Goal: Task Accomplishment & Management: Use online tool/utility

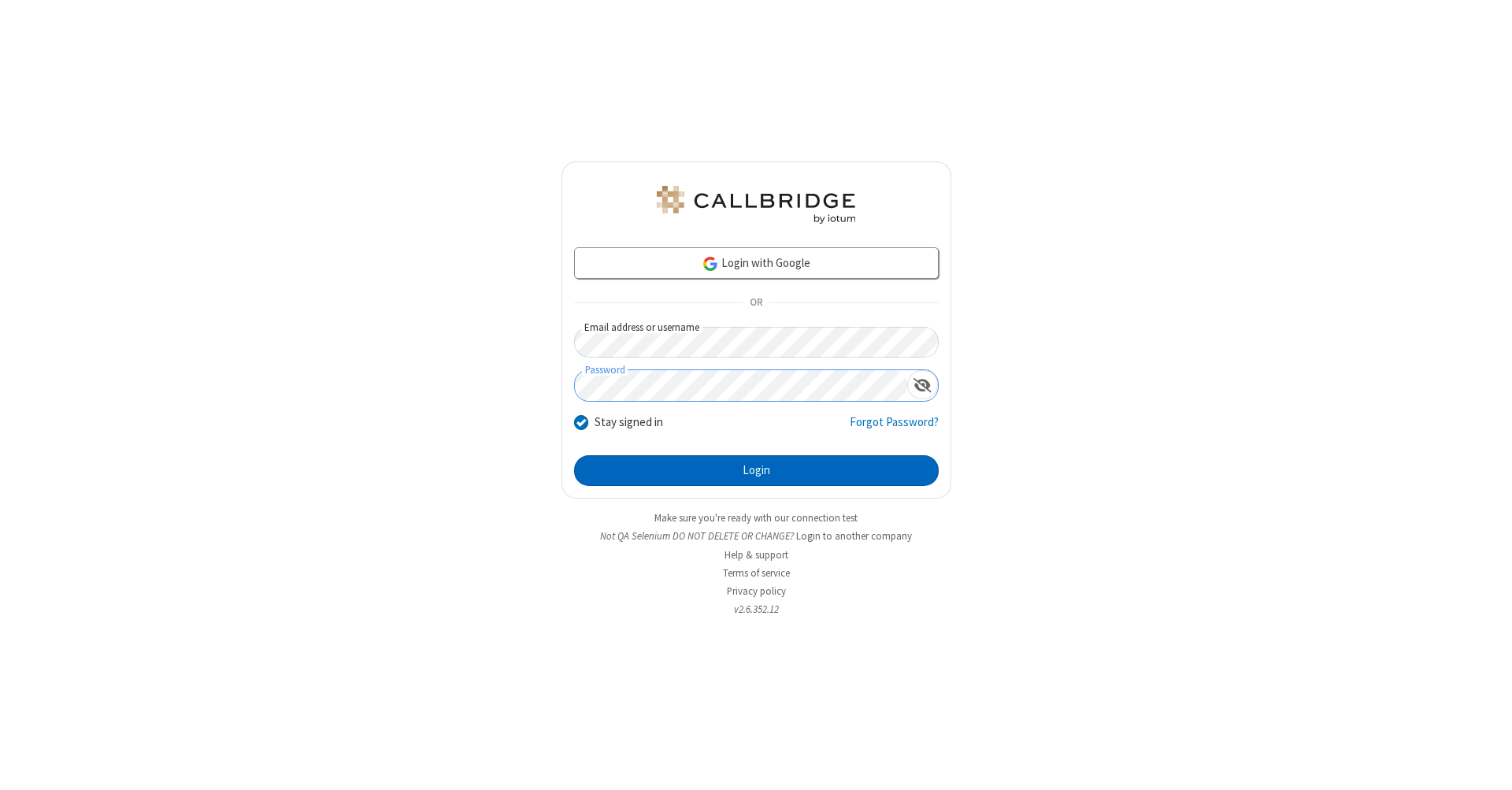
click at [756, 471] on button "Login" at bounding box center [756, 471] width 365 height 32
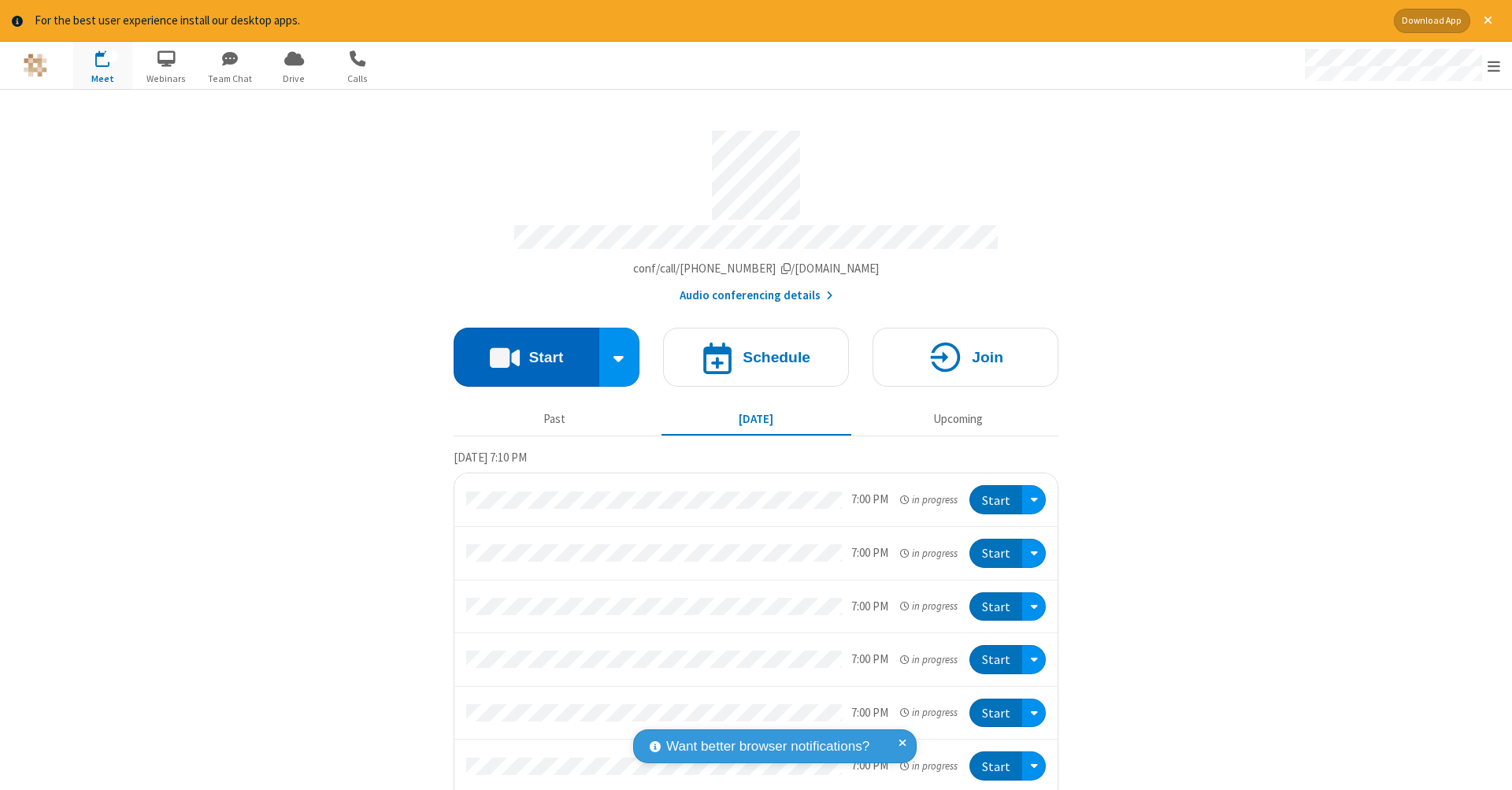
click at [520, 349] on button "Start" at bounding box center [526, 357] width 146 height 59
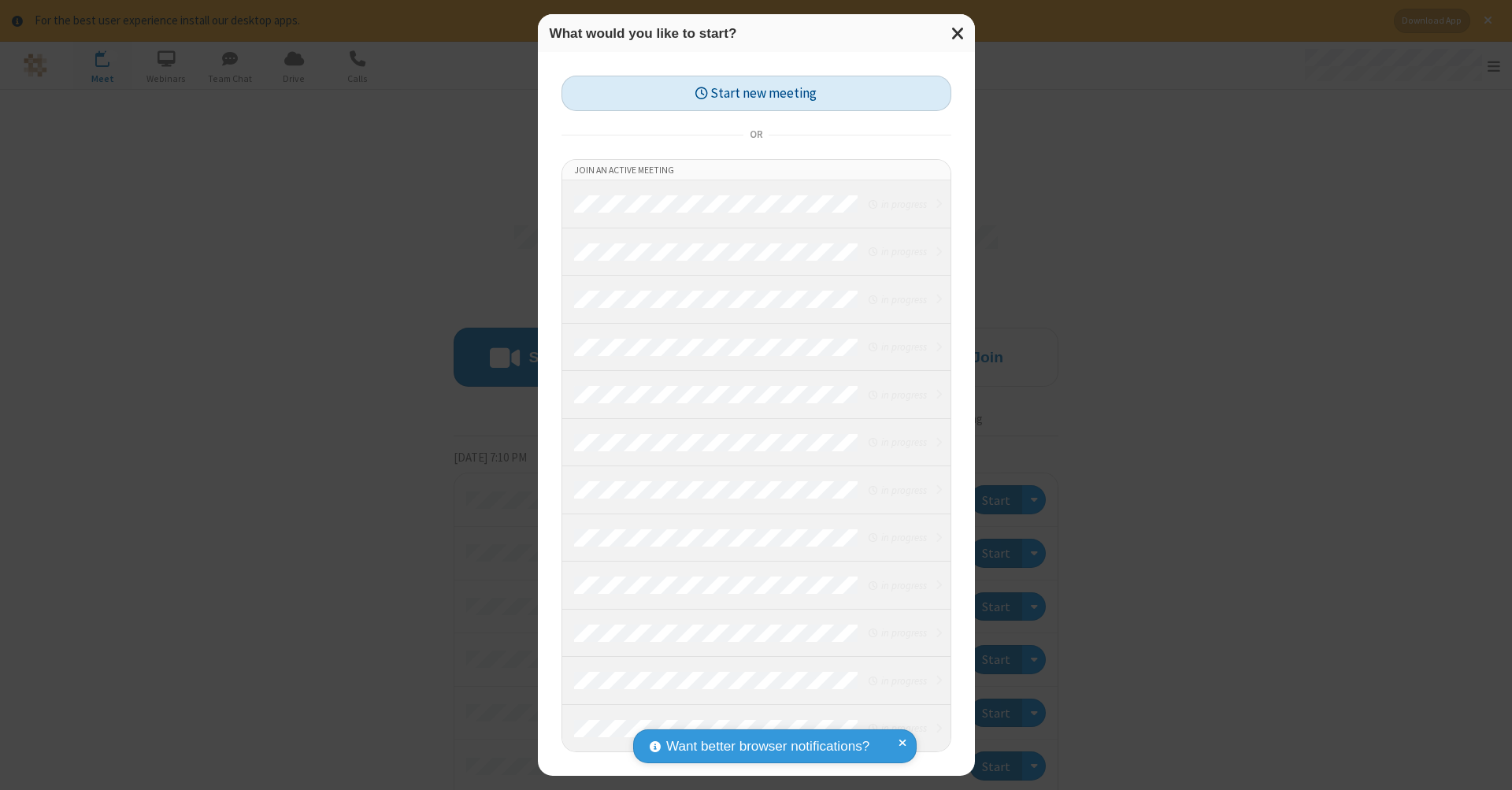
click at [756, 93] on button "Start new meeting" at bounding box center [756, 93] width 390 height 36
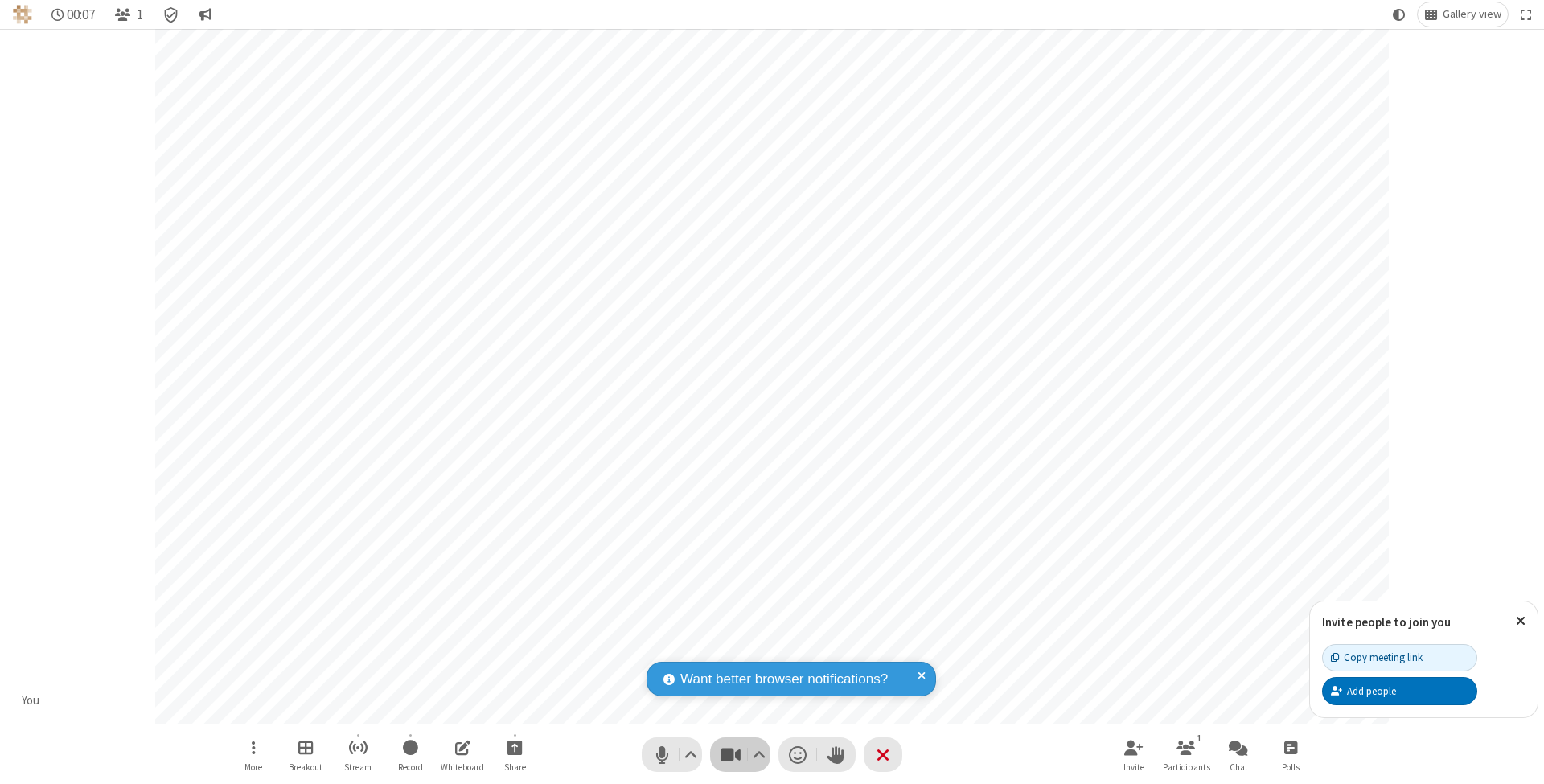
click at [730, 754] on span "Stop video (⌘+Shift+V)" at bounding box center [730, 754] width 24 height 23
click at [730, 754] on span "Start video (⌘+Shift+V)" at bounding box center [730, 754] width 24 height 23
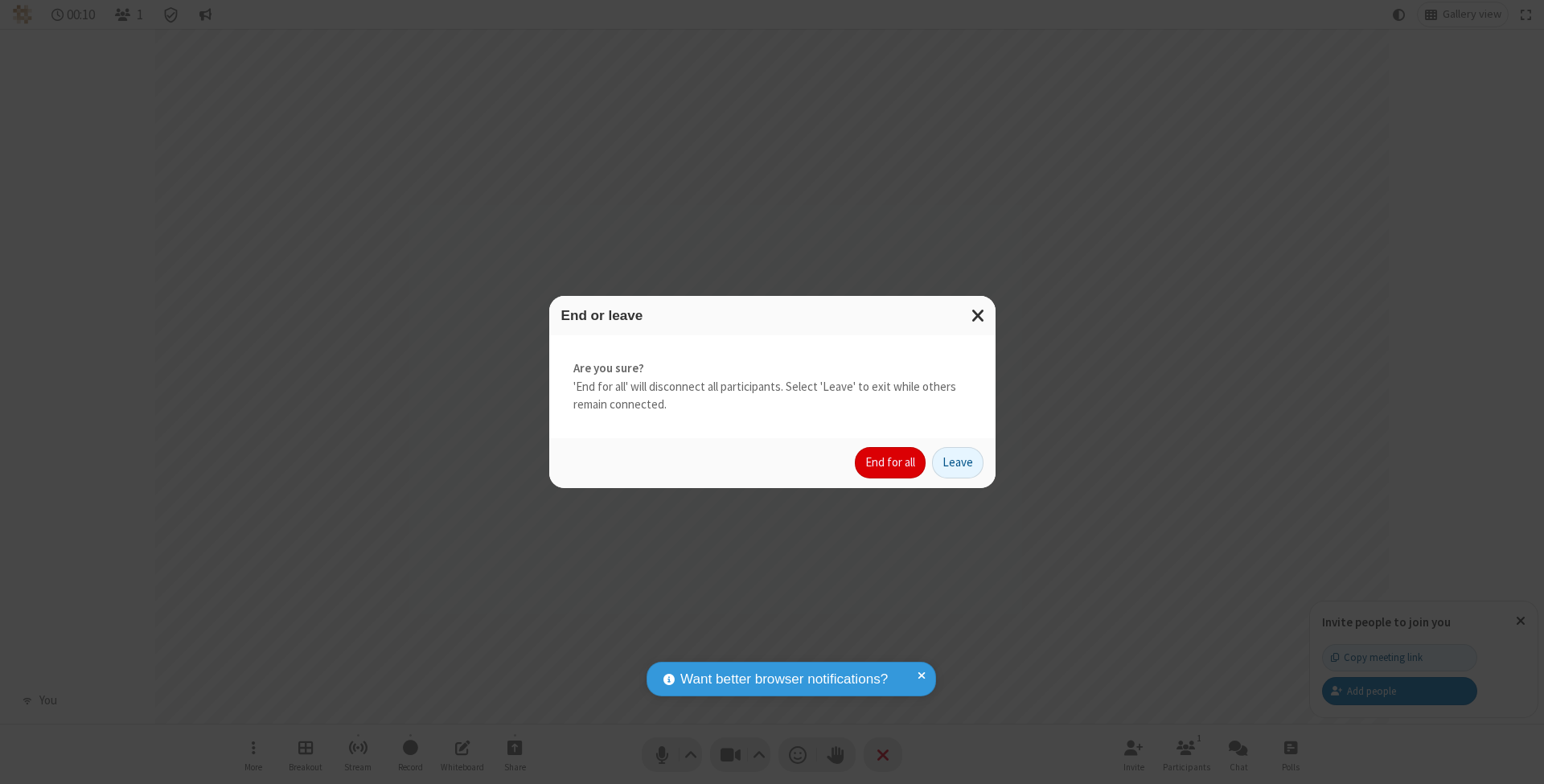
click at [891, 461] on button "End for all" at bounding box center [890, 463] width 71 height 32
